Goal: Use online tool/utility: Utilize a website feature to perform a specific function

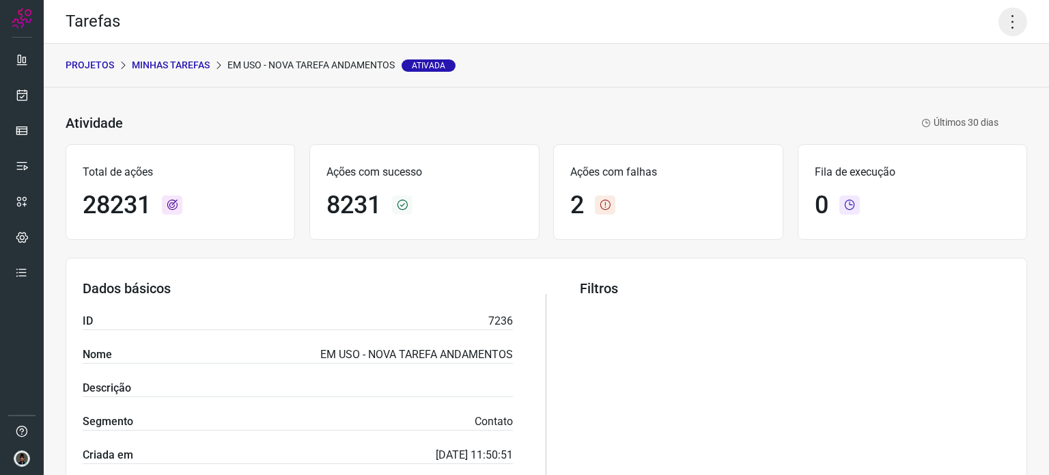
click at [1007, 10] on icon at bounding box center [1012, 22] width 29 height 29
click at [925, 89] on li "Executar" at bounding box center [954, 90] width 124 height 22
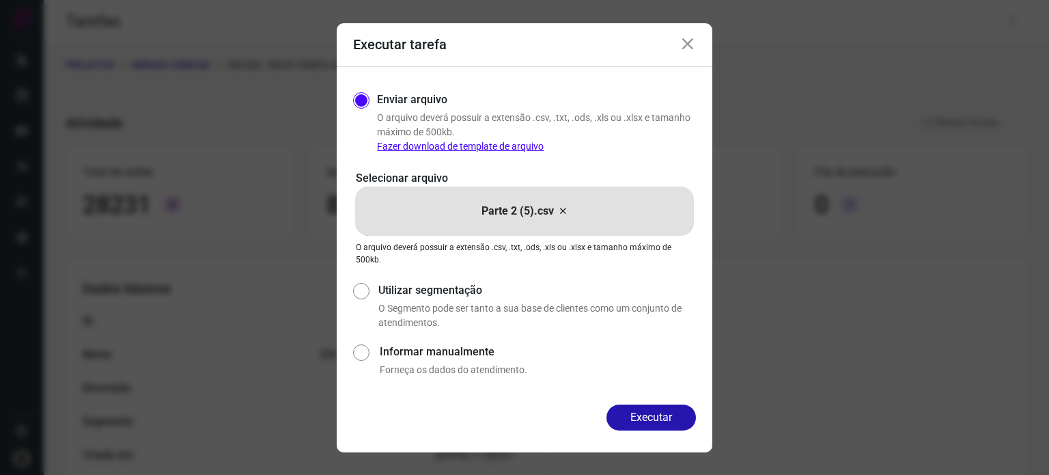
click at [563, 211] on icon at bounding box center [562, 211] width 11 height 16
click at [0, 0] on input "Parte 2 (5).csv" at bounding box center [0, 0] width 0 height 0
click at [653, 415] on button "Executar" at bounding box center [650, 417] width 89 height 26
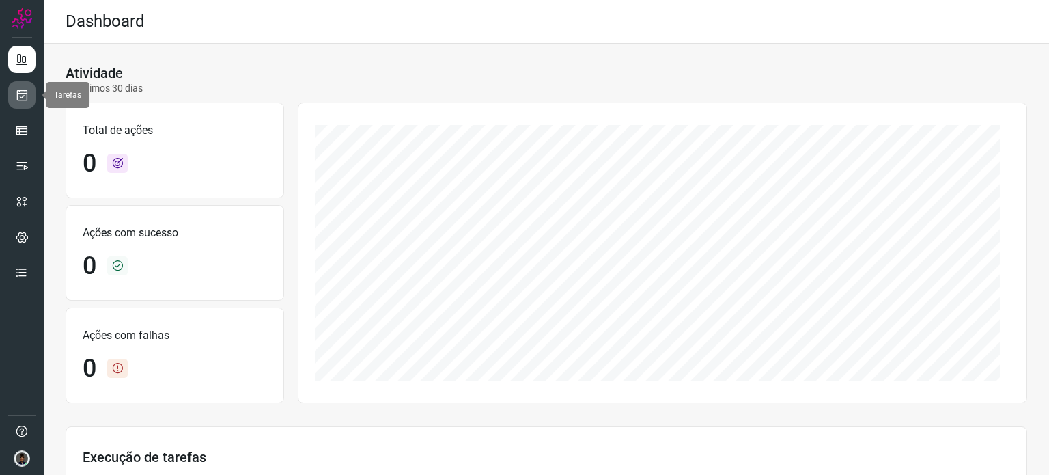
click at [31, 87] on link at bounding box center [21, 94] width 27 height 27
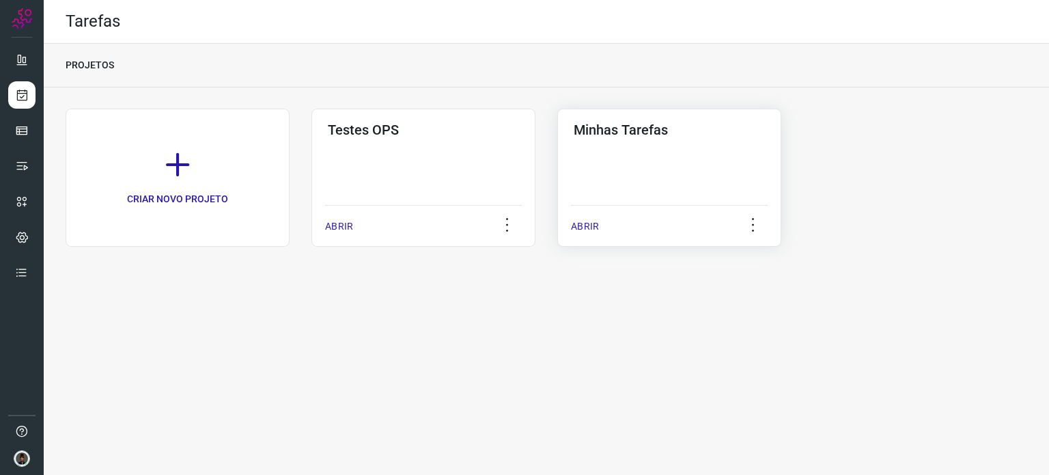
click at [710, 176] on div "Minhas Tarefas ABRIR" at bounding box center [669, 178] width 224 height 138
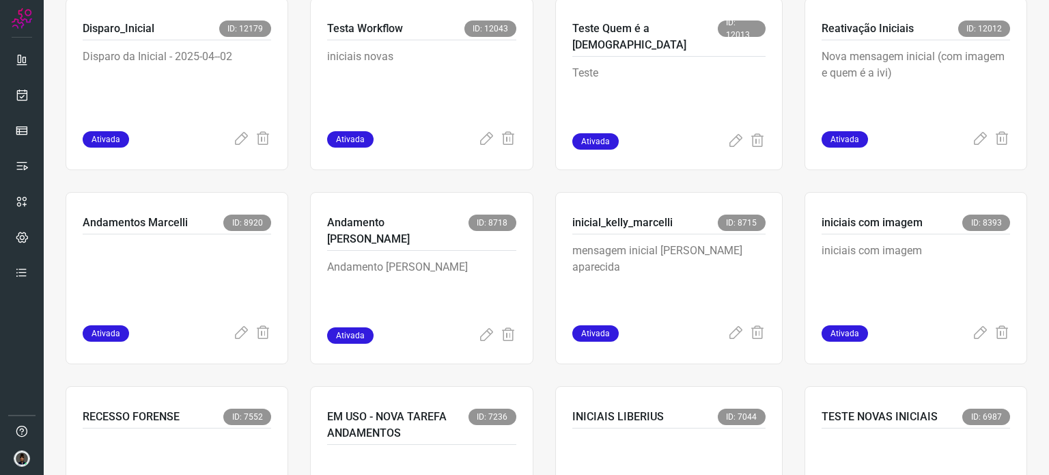
scroll to position [615, 0]
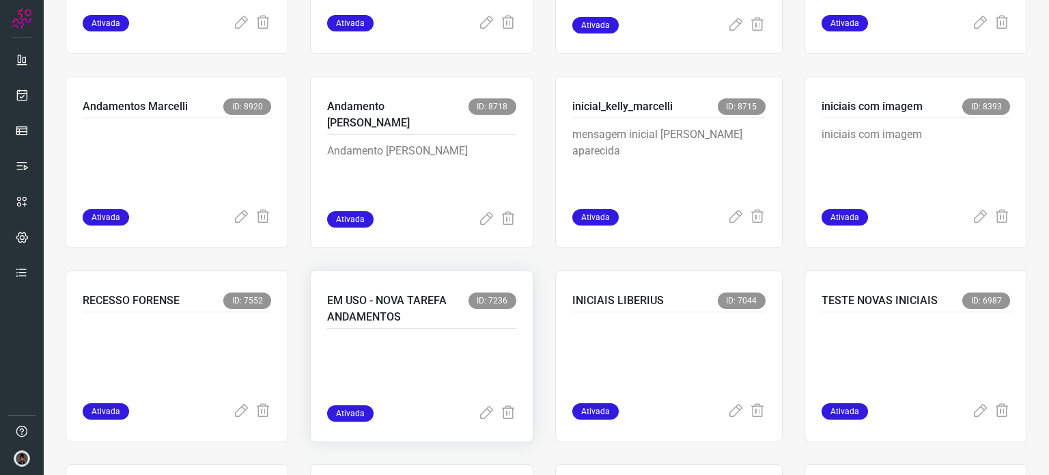
click at [445, 305] on p "EM USO - NOVA TAREFA ANDAMENTOS" at bounding box center [397, 308] width 141 height 33
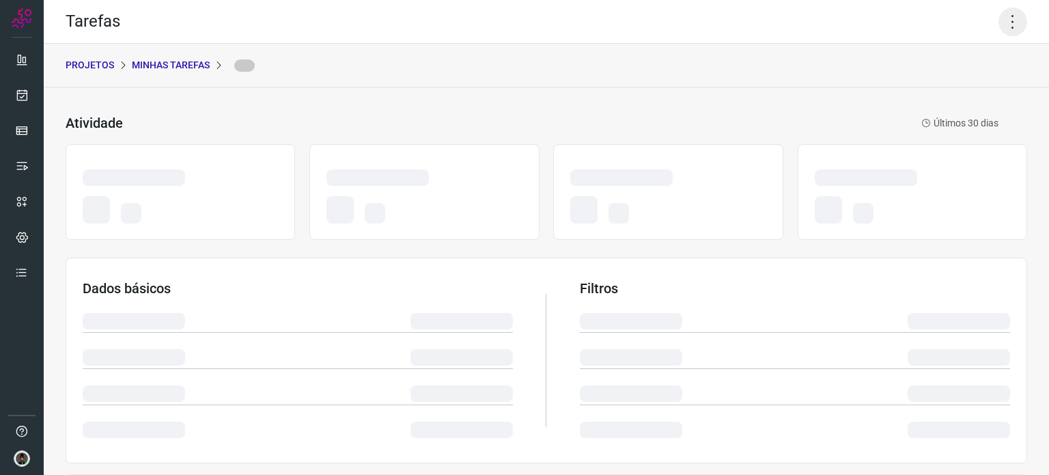
click at [998, 24] on icon at bounding box center [1012, 22] width 29 height 29
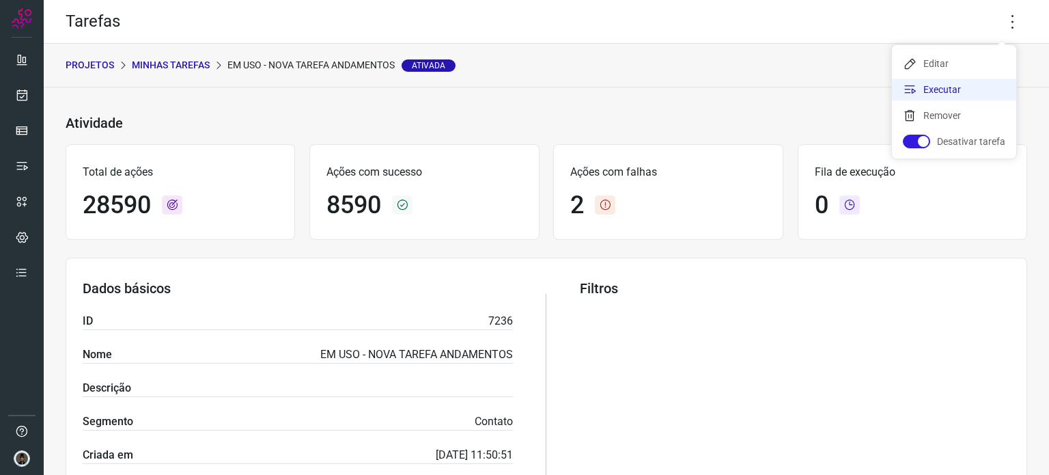
click at [960, 91] on li "Executar" at bounding box center [954, 90] width 124 height 22
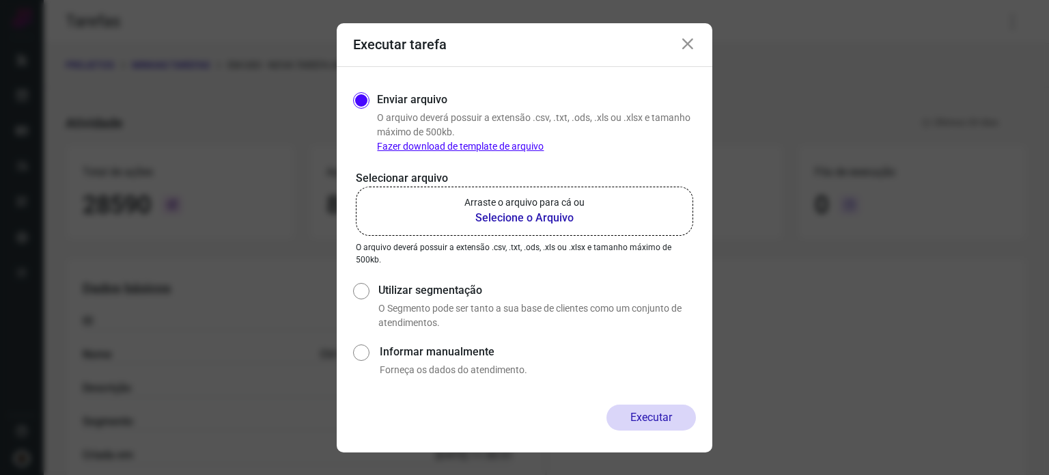
click at [555, 218] on b "Selecione o Arquivo" at bounding box center [524, 218] width 120 height 16
click at [0, 0] on input "Arraste o arquivo para cá ou Selecione o Arquivo" at bounding box center [0, 0] width 0 height 0
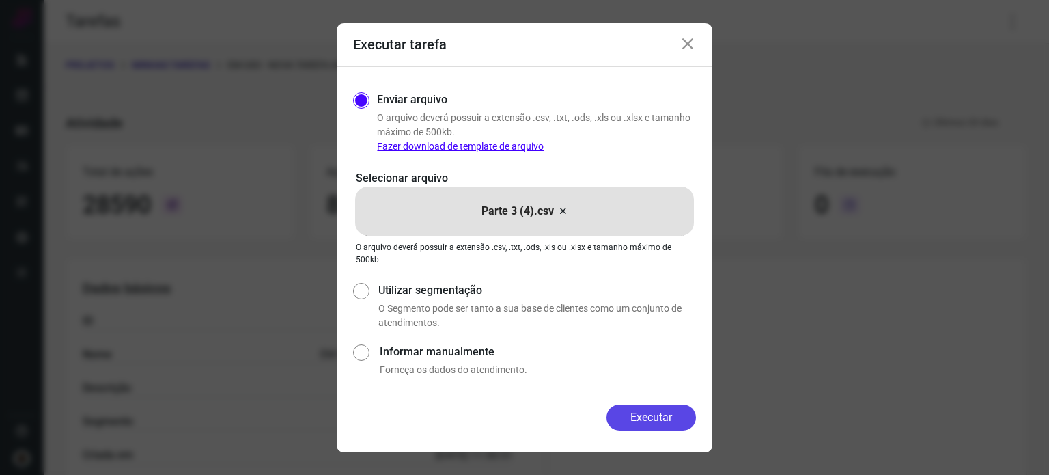
click at [650, 417] on button "Executar" at bounding box center [650, 417] width 89 height 26
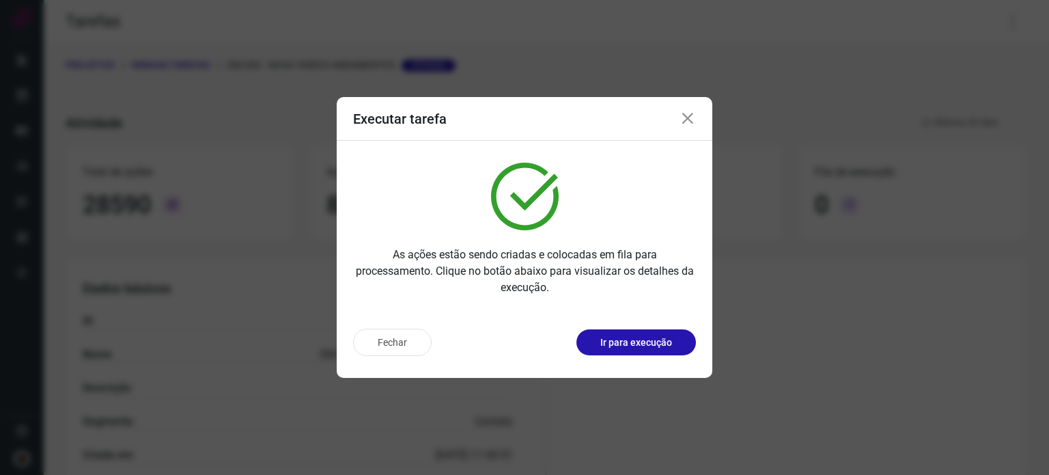
click at [1018, 313] on div "Executar tarefa As ações estão sendo criadas e colocadas em fila para processam…" at bounding box center [524, 237] width 1049 height 475
click at [690, 130] on div "Executar tarefa" at bounding box center [525, 119] width 376 height 44
click at [682, 120] on icon at bounding box center [688, 119] width 16 height 16
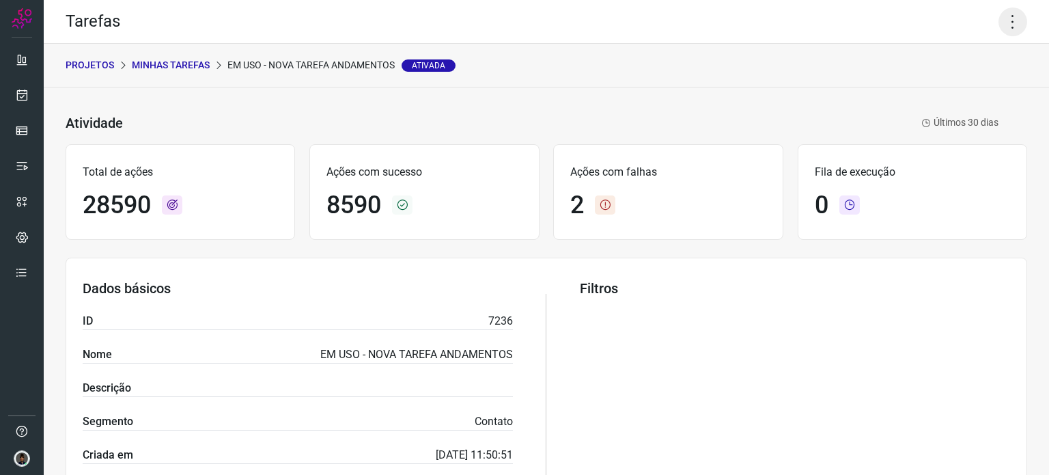
click at [1016, 23] on icon at bounding box center [1012, 22] width 29 height 29
click at [951, 86] on li "Executar" at bounding box center [954, 90] width 124 height 22
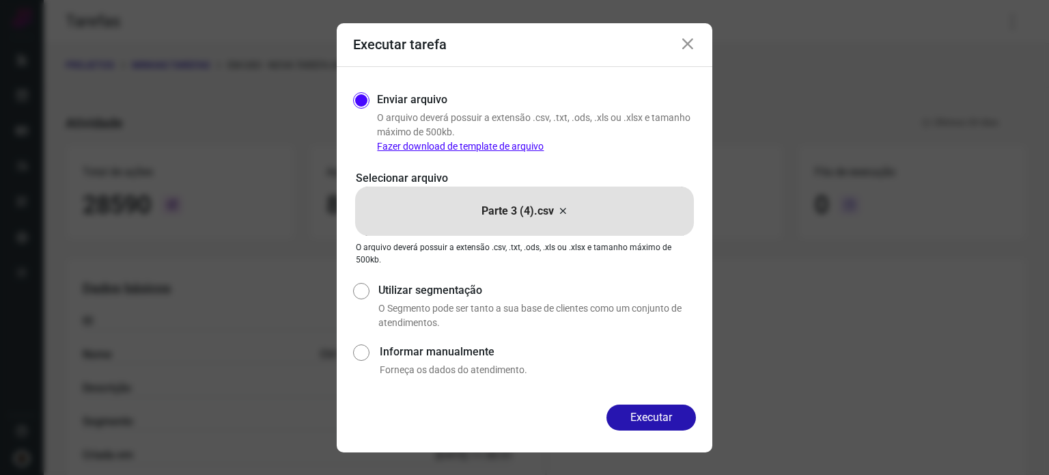
click at [559, 208] on icon at bounding box center [562, 211] width 11 height 16
click at [0, 0] on input "Parte 3 (4).csv" at bounding box center [0, 0] width 0 height 0
click at [652, 419] on button "Executar" at bounding box center [650, 417] width 89 height 26
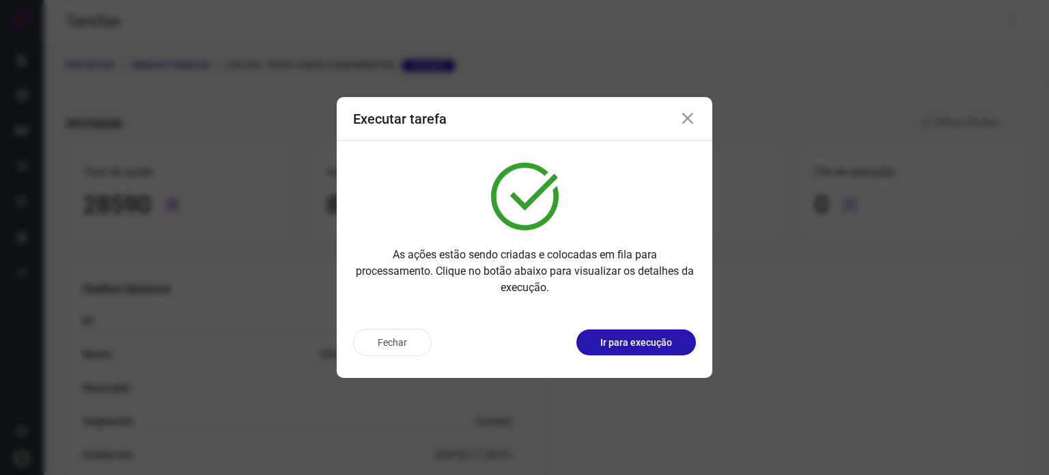
click at [682, 122] on icon at bounding box center [688, 119] width 16 height 16
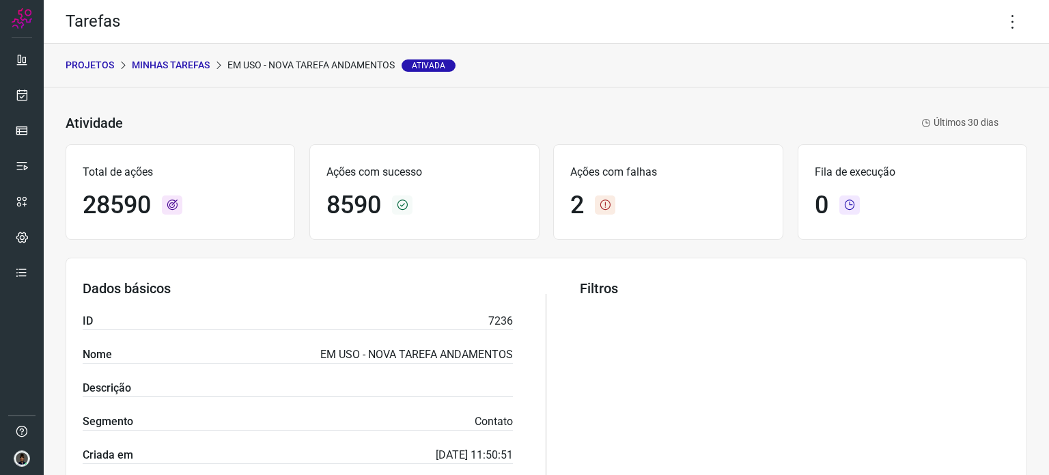
click at [98, 139] on div "Total de ações 28590 Ações com sucesso 8590 Ações com falhas 2 Fila de execução…" at bounding box center [547, 191] width 962 height 109
